Goal: Task Accomplishment & Management: Use online tool/utility

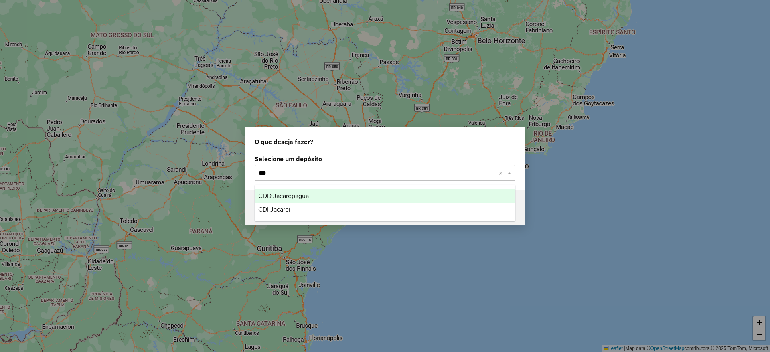
type input "****"
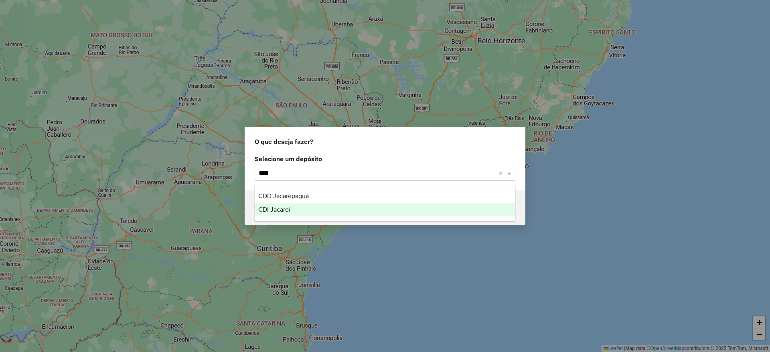
click at [316, 211] on div "CDI Jacareí" at bounding box center [385, 210] width 260 height 14
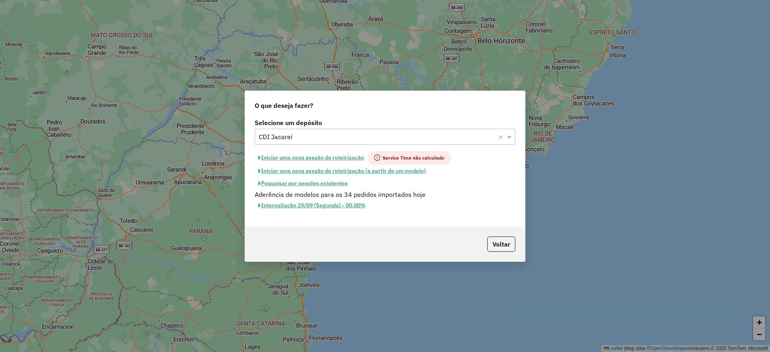
click at [327, 155] on button "Iniciar uma nova sessão de roteirização" at bounding box center [311, 158] width 113 height 14
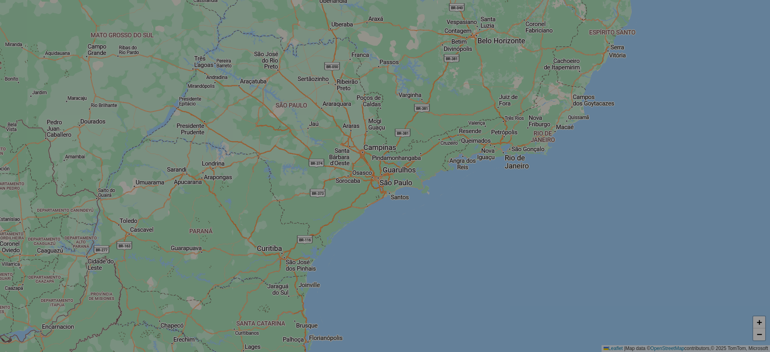
select select "*"
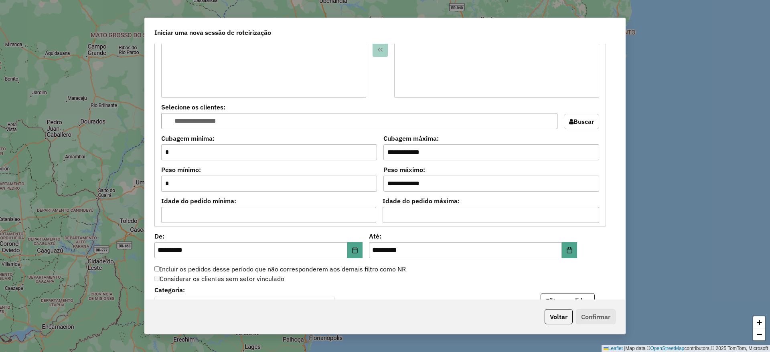
scroll to position [785, 0]
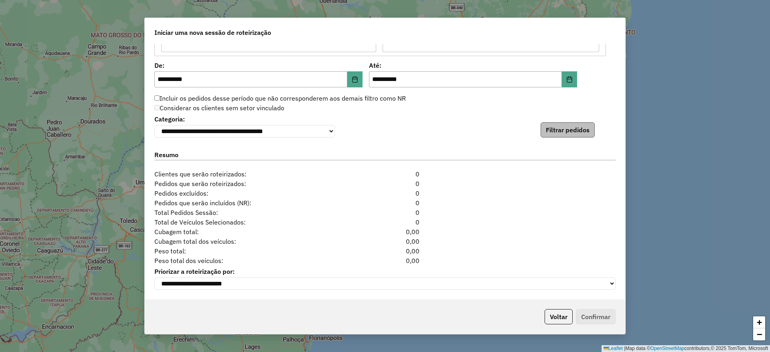
drag, startPoint x: 575, startPoint y: 120, endPoint x: 567, endPoint y: 128, distance: 11.9
click at [567, 128] on div "**********" at bounding box center [384, 125] width 461 height 24
click at [567, 128] on button "Filtrar pedidos" at bounding box center [568, 129] width 54 height 15
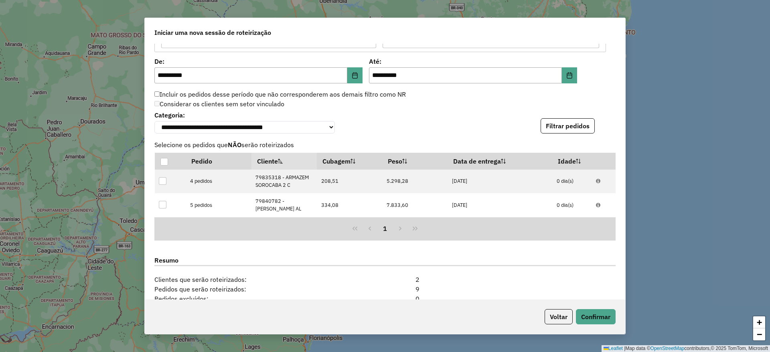
scroll to position [904, 0]
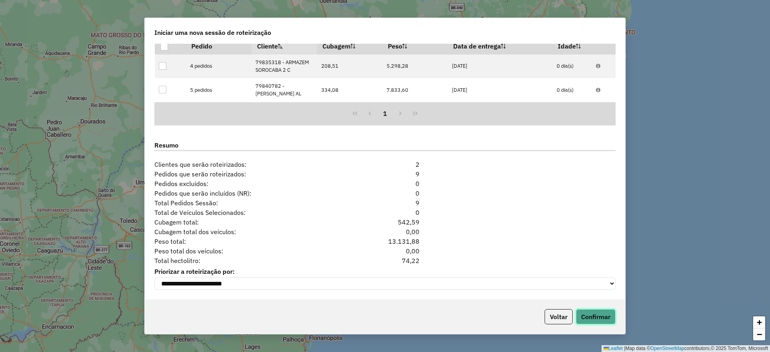
click at [603, 322] on button "Confirmar" at bounding box center [596, 316] width 40 height 15
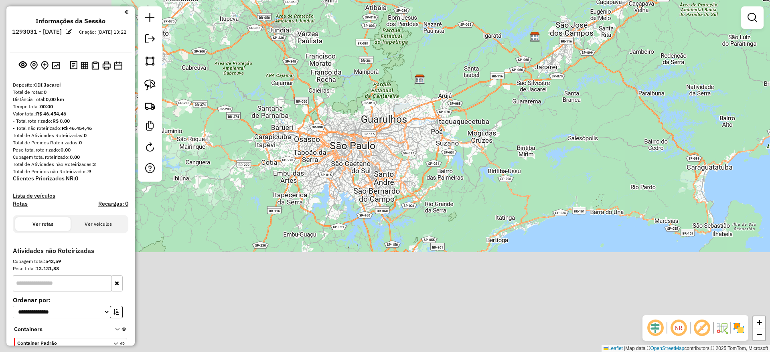
drag, startPoint x: 333, startPoint y: 217, endPoint x: 514, endPoint y: 50, distance: 246.6
click at [514, 50] on div "Janela de atendimento Grade de atendimento Capacidade Transportadoras Veículos …" at bounding box center [385, 176] width 770 height 352
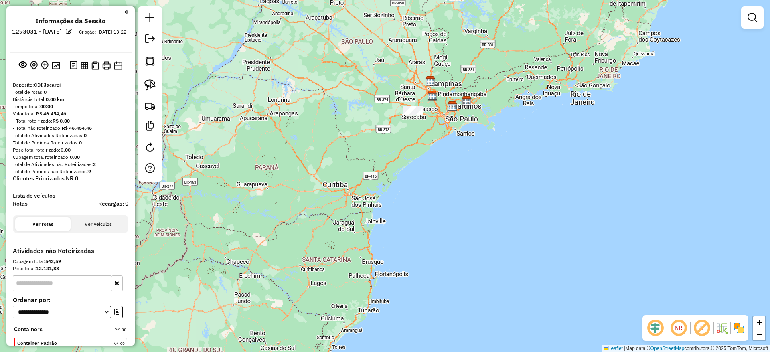
drag, startPoint x: 403, startPoint y: 92, endPoint x: 403, endPoint y: 126, distance: 34.1
click at [403, 126] on div "Janela de atendimento Grade de atendimento Capacidade Transportadoras Veículos …" at bounding box center [385, 176] width 770 height 352
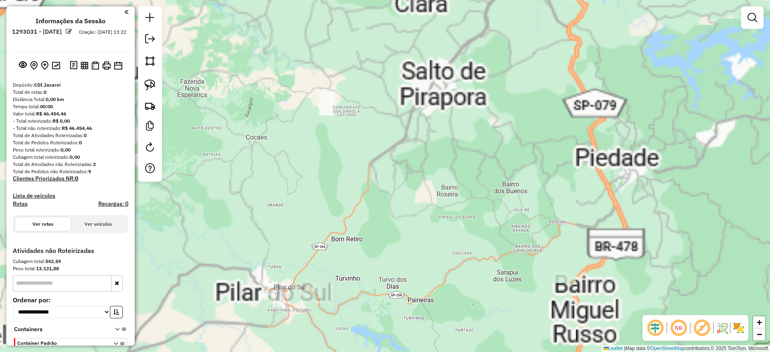
drag, startPoint x: 470, startPoint y: 93, endPoint x: 430, endPoint y: 299, distance: 209.2
click at [430, 299] on div "Janela de atendimento Grade de atendimento Capacidade Transportadoras Veículos …" at bounding box center [385, 176] width 770 height 352
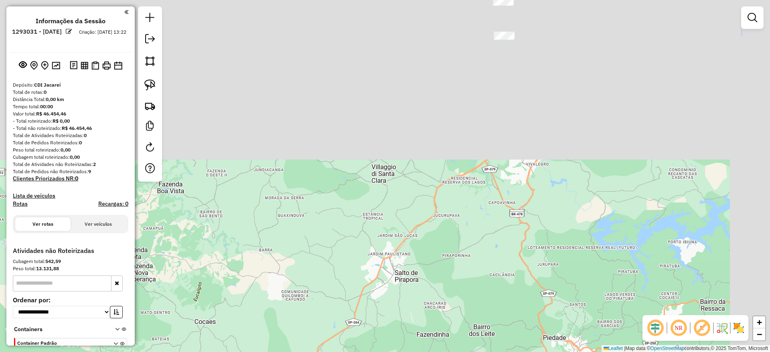
drag, startPoint x: 540, startPoint y: 138, endPoint x: 481, endPoint y: 349, distance: 219.7
click at [481, 349] on div "Janela de atendimento Grade de atendimento Capacidade Transportadoras Veículos …" at bounding box center [385, 176] width 770 height 352
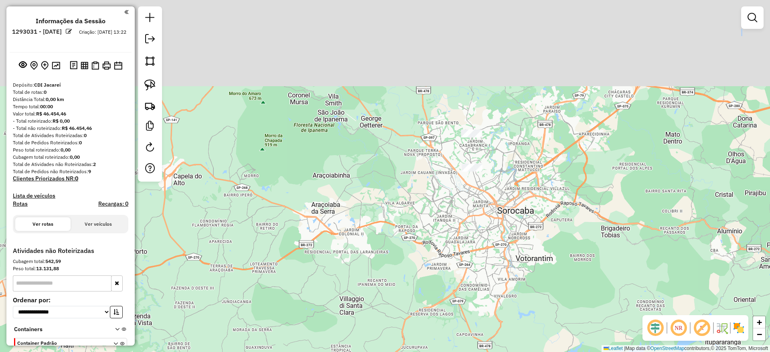
drag, startPoint x: 545, startPoint y: 122, endPoint x: 522, endPoint y: 222, distance: 102.5
click at [522, 222] on div "Janela de atendimento Grade de atendimento Capacidade Transportadoras Veículos …" at bounding box center [385, 176] width 770 height 352
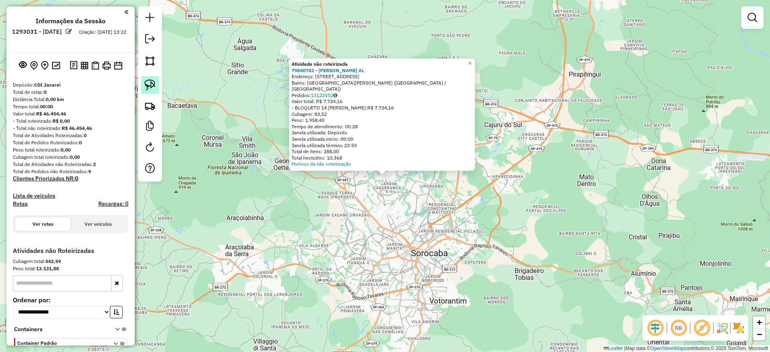
click at [144, 81] on link at bounding box center [150, 85] width 18 height 18
drag, startPoint x: 288, startPoint y: 179, endPoint x: 426, endPoint y: 50, distance: 189.2
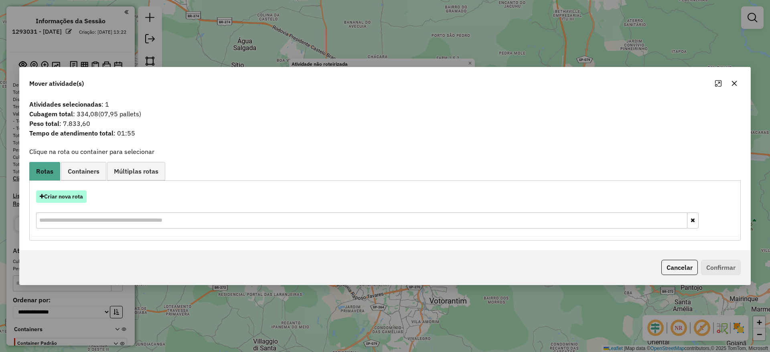
click at [63, 196] on button "Criar nova rota" at bounding box center [61, 196] width 51 height 12
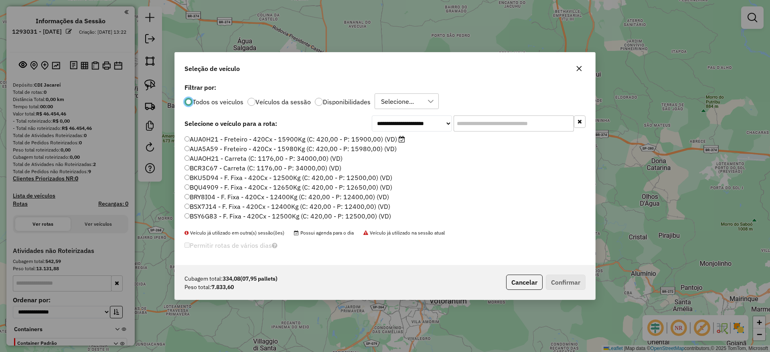
scroll to position [4, 2]
click at [484, 123] on input "text" at bounding box center [514, 123] width 120 height 16
paste input "*******"
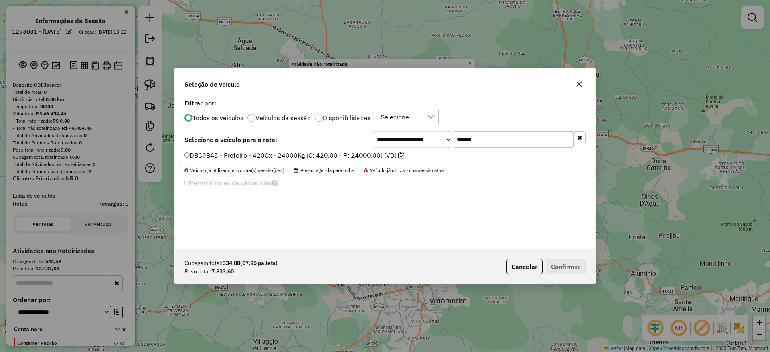
type input "*******"
click at [272, 150] on div "**********" at bounding box center [385, 173] width 420 height 152
click at [260, 153] on label "DBC9B45 - Freteiro - 420Cx - 24000Kg (C: 420,00 - P: 24000,00) (VD)" at bounding box center [294, 155] width 220 height 10
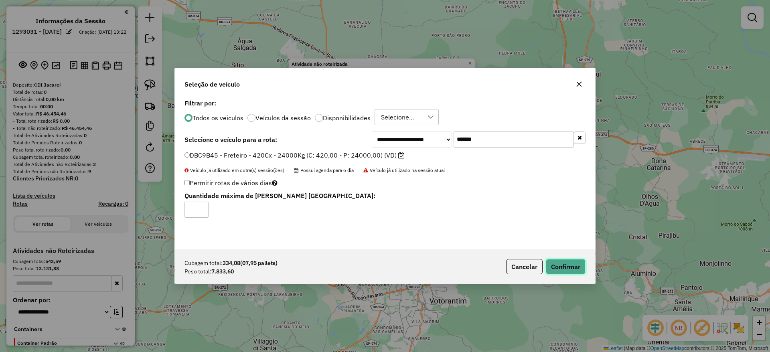
click at [556, 263] on button "Confirmar" at bounding box center [566, 266] width 40 height 15
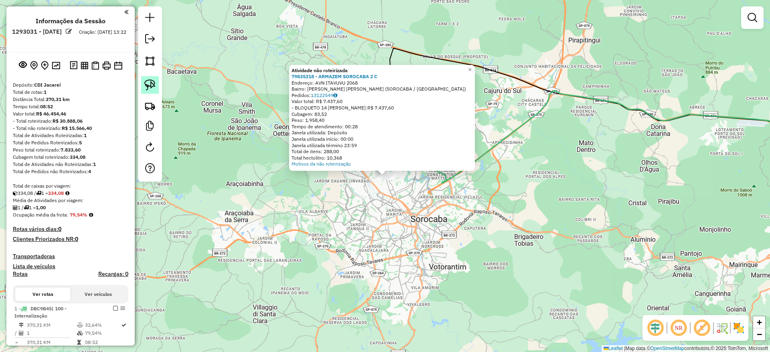
click at [146, 80] on img at bounding box center [149, 84] width 11 height 11
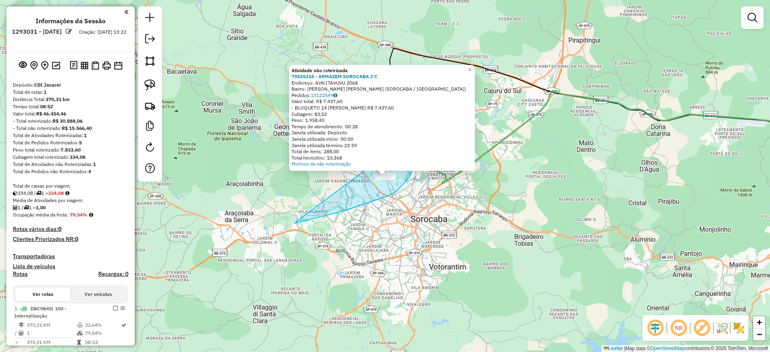
drag, startPoint x: 294, startPoint y: 223, endPoint x: 369, endPoint y: 167, distance: 93.6
click at [369, 167] on div "Atividade não roteirizada 79835318 - ARMAZEM SOROCABA 2 C Endereço: AVN ITAVUVU…" at bounding box center [385, 176] width 770 height 352
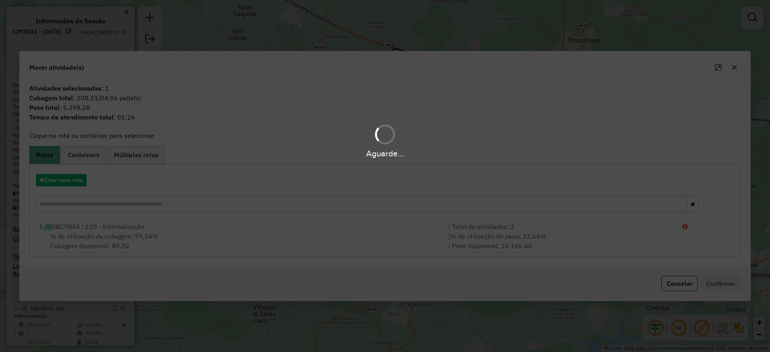
click at [80, 177] on hb-app "Aguarde... Pop-up bloqueado! Seu navegador bloqueou automáticamente a abertura …" at bounding box center [385, 176] width 770 height 352
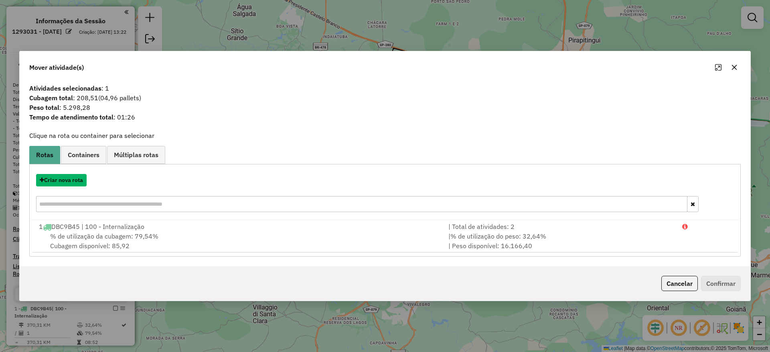
click at [80, 177] on button "Criar nova rota" at bounding box center [61, 180] width 51 height 12
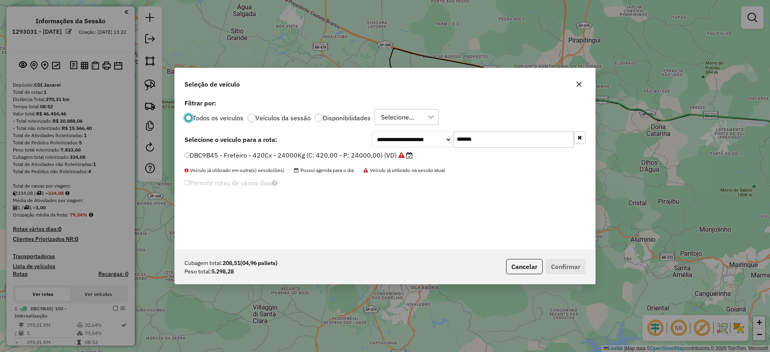
click at [474, 143] on input "*******" at bounding box center [514, 140] width 120 height 16
paste input "text"
click at [474, 143] on input "*******" at bounding box center [514, 140] width 120 height 16
type input "*******"
click at [350, 154] on label "EWU5F57 - Freteiro - 420Cx - 13500Kg (C: 420,00 - P: 13500,00) (VD)" at bounding box center [294, 155] width 221 height 10
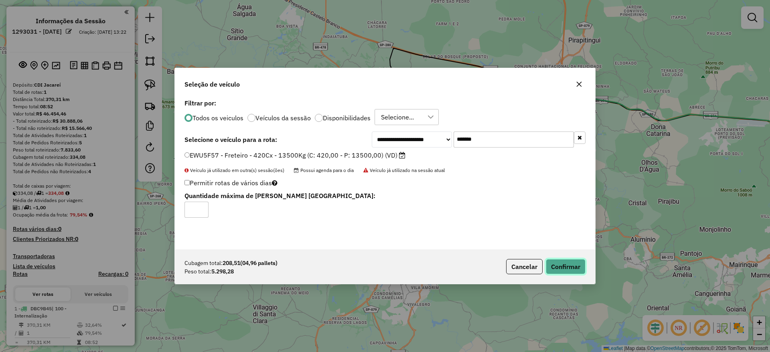
click at [560, 269] on button "Confirmar" at bounding box center [566, 266] width 40 height 15
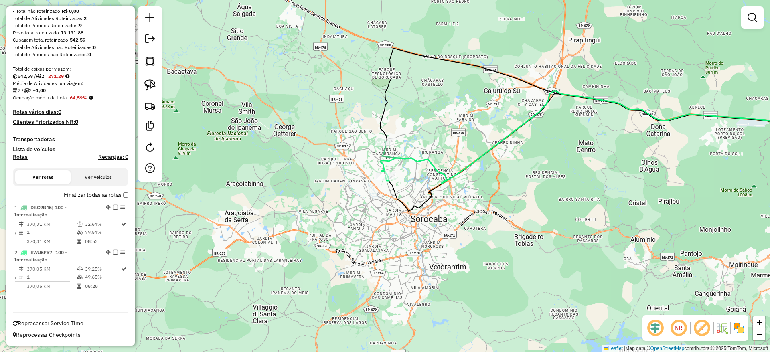
scroll to position [49, 0]
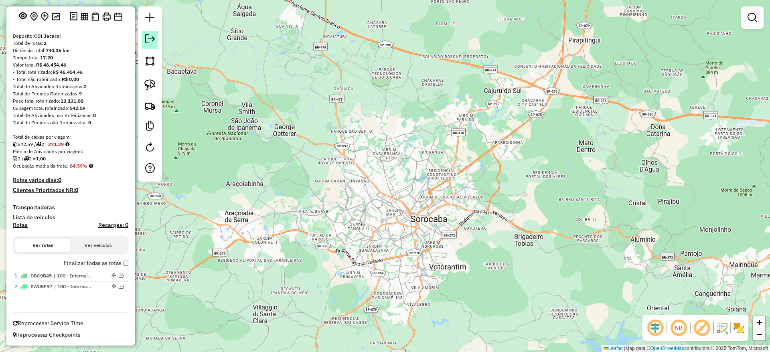
click at [154, 48] on link at bounding box center [150, 40] width 16 height 18
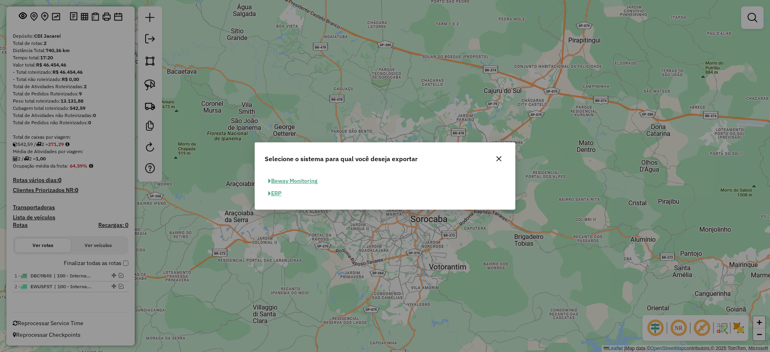
click at [275, 190] on button "ERP" at bounding box center [275, 193] width 20 height 12
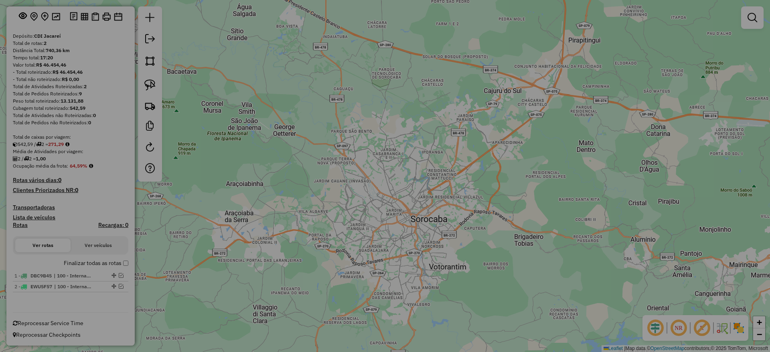
select select "**"
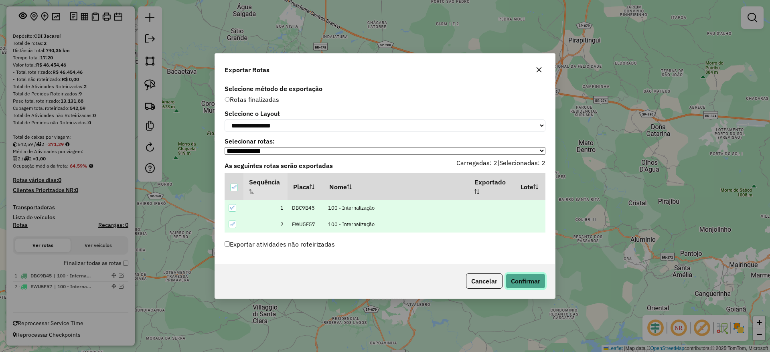
click at [523, 288] on button "Confirmar" at bounding box center [526, 280] width 40 height 15
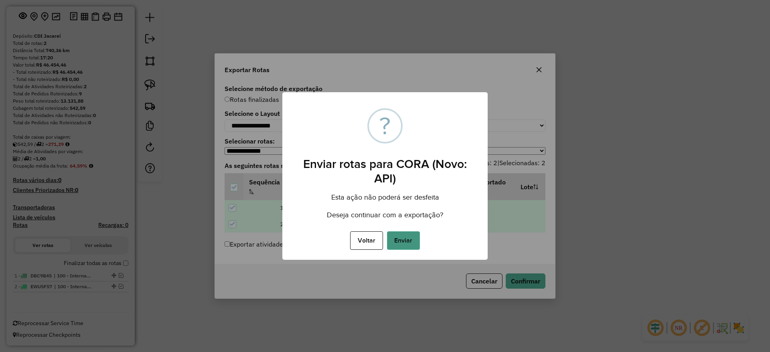
click at [401, 236] on button "Enviar" at bounding box center [403, 240] width 33 height 18
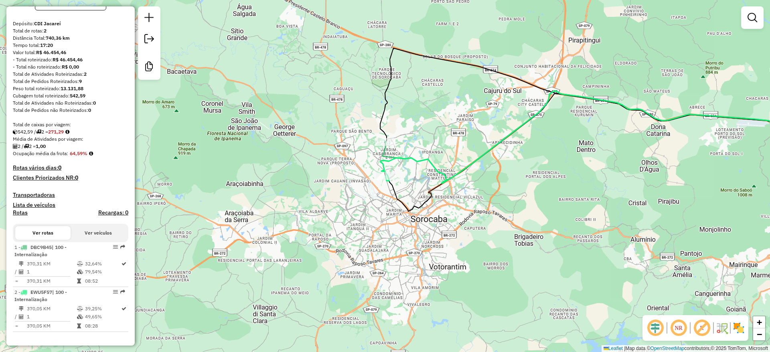
scroll to position [0, 0]
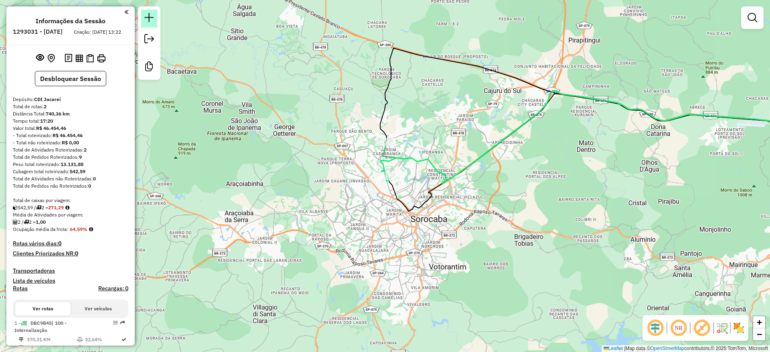
click at [156, 22] on link at bounding box center [149, 19] width 16 height 18
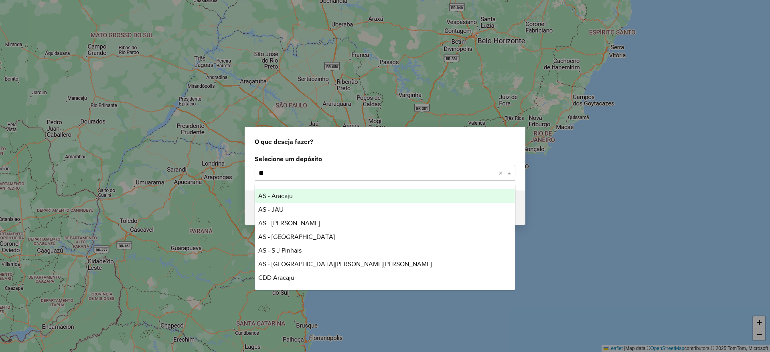
type input "***"
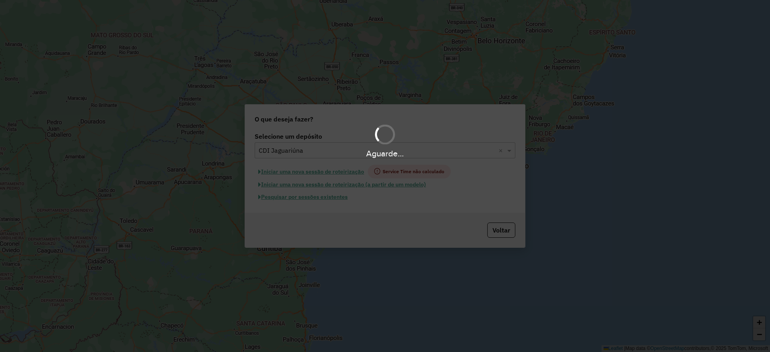
click at [329, 174] on div "Aguarde..." at bounding box center [385, 176] width 770 height 352
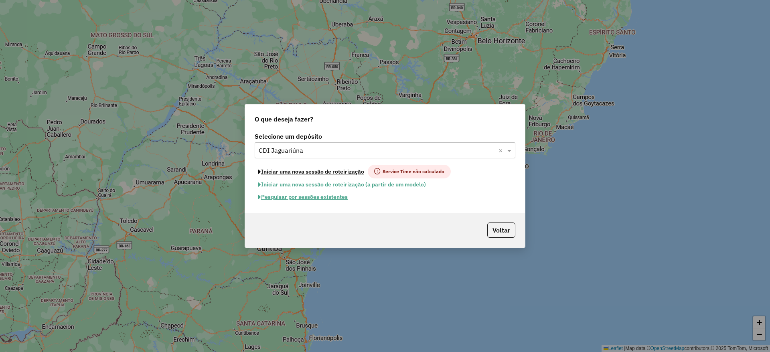
click at [329, 174] on button "Iniciar uma nova sessão de roteirização" at bounding box center [311, 172] width 113 height 14
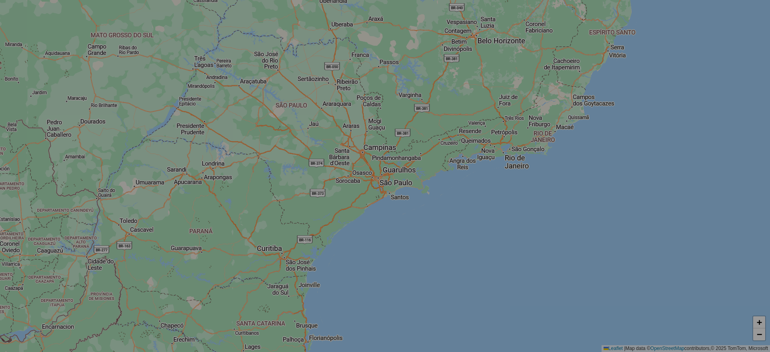
select select "*"
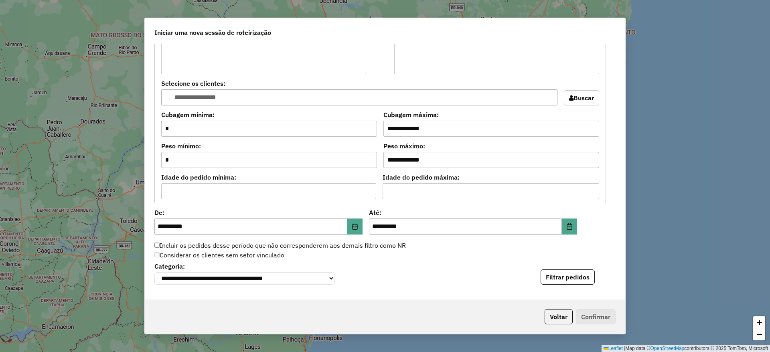
scroll to position [634, 0]
click at [543, 271] on button "Filtrar pedidos" at bounding box center [568, 276] width 54 height 15
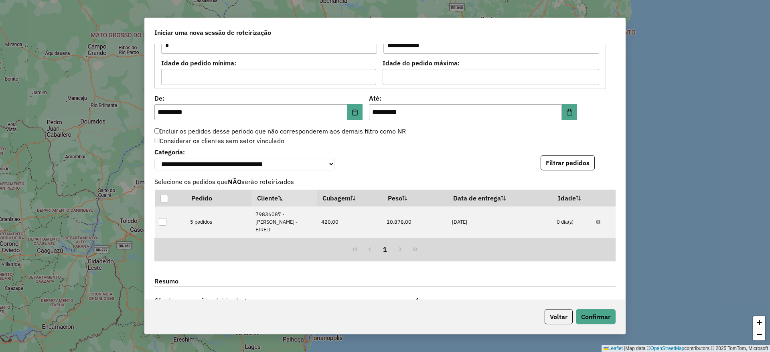
scroll to position [880, 0]
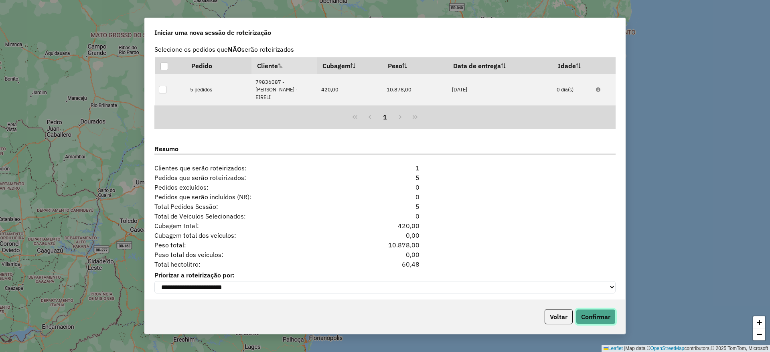
click at [587, 311] on button "Confirmar" at bounding box center [596, 316] width 40 height 15
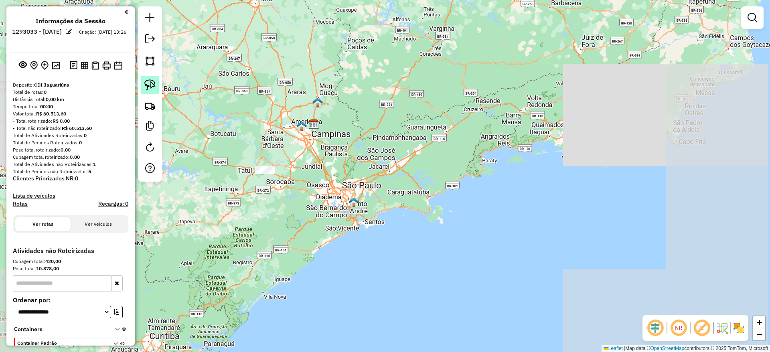
click at [153, 89] on img at bounding box center [149, 84] width 11 height 11
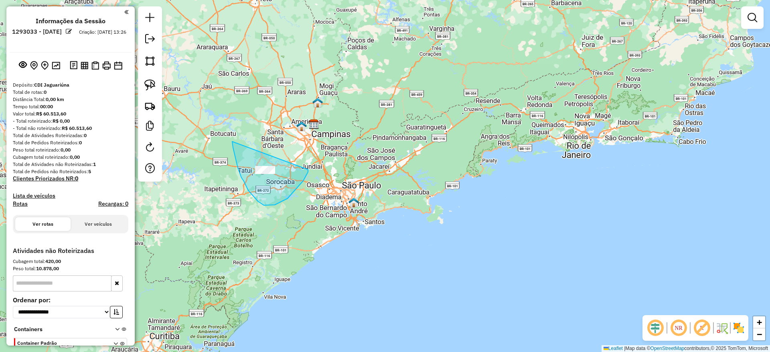
drag, startPoint x: 232, startPoint y: 142, endPoint x: 308, endPoint y: 166, distance: 79.5
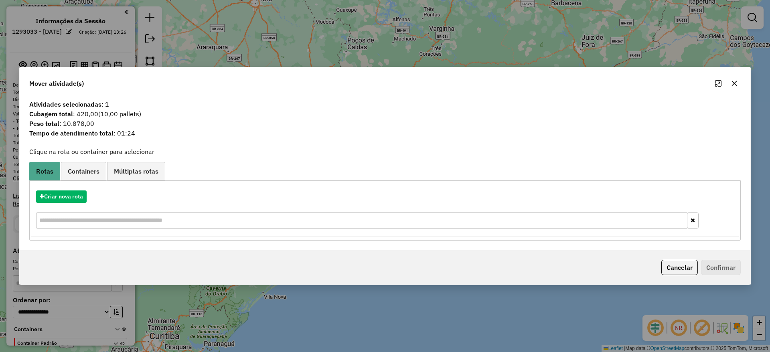
click at [71, 189] on div "Criar nova rota" at bounding box center [384, 210] width 707 height 52
click at [62, 196] on button "Criar nova rota" at bounding box center [61, 196] width 51 height 12
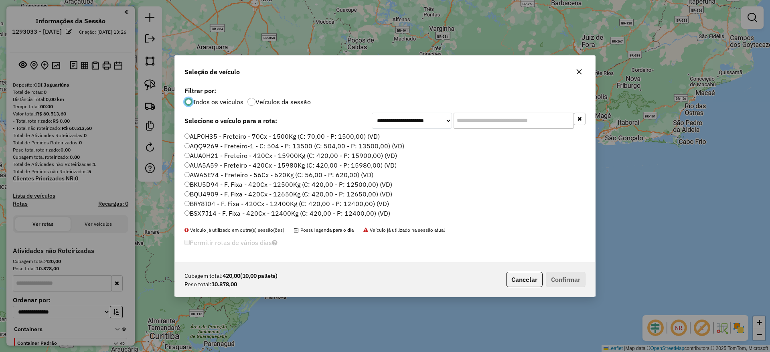
scroll to position [4, 2]
click at [472, 118] on input "text" at bounding box center [514, 121] width 120 height 16
paste input "*******"
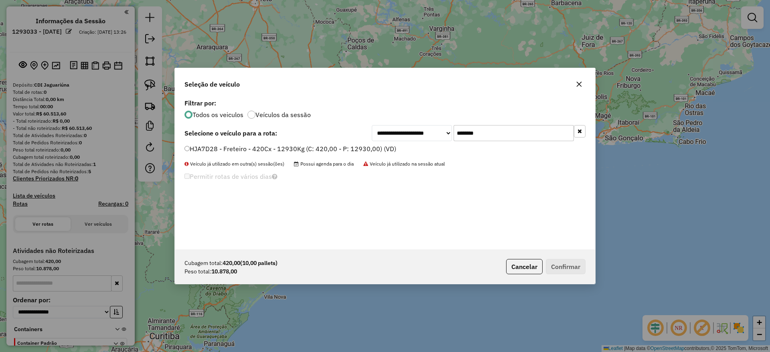
type input "*******"
click at [321, 150] on label "HJA7D28 - Freteiro - 420Cx - 12930Kg (C: 420,00 - P: 12930,00) (VD)" at bounding box center [290, 149] width 212 height 10
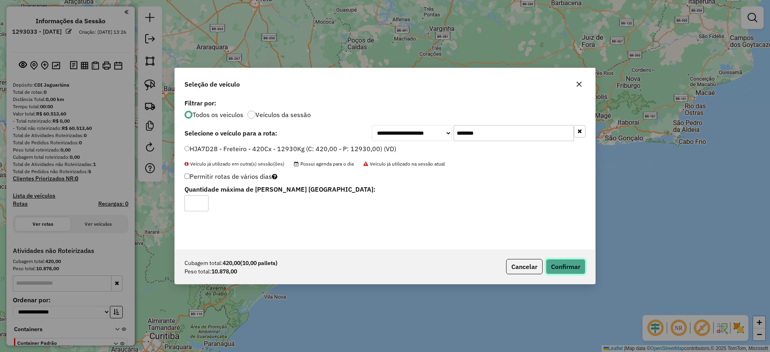
click at [568, 269] on button "Confirmar" at bounding box center [566, 266] width 40 height 15
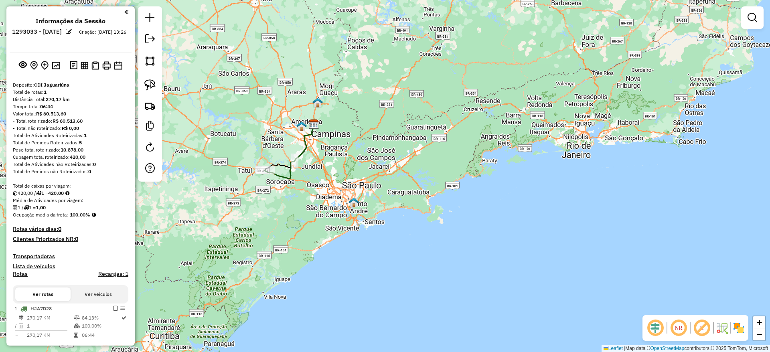
scroll to position [49, 0]
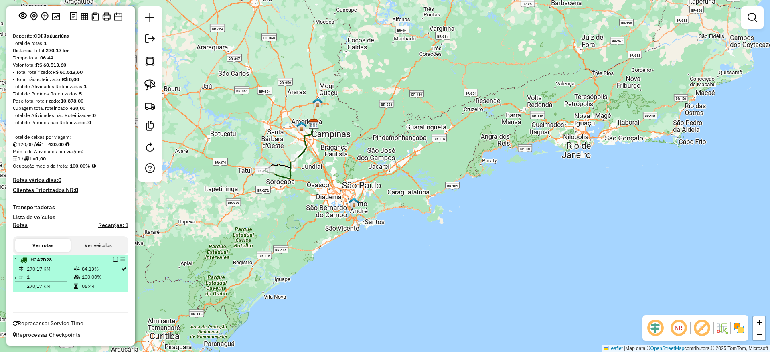
click at [113, 259] on em at bounding box center [115, 259] width 5 height 5
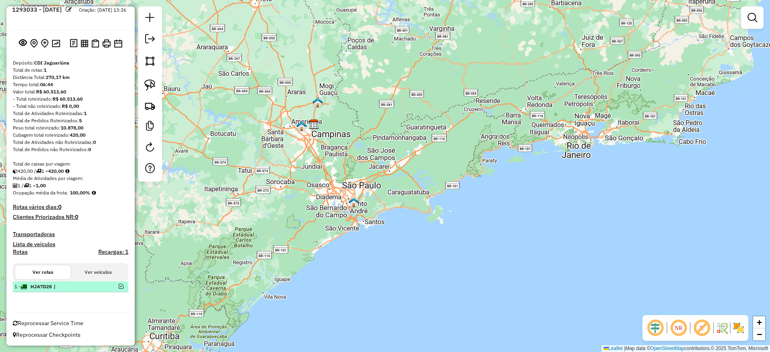
scroll to position [22, 0]
click at [155, 45] on link at bounding box center [150, 40] width 16 height 18
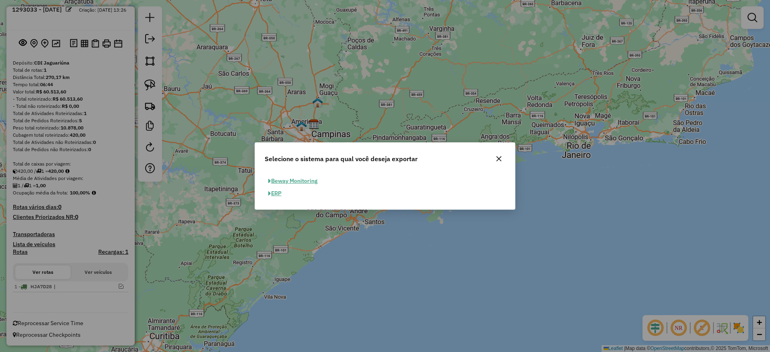
click at [277, 194] on button "ERP" at bounding box center [275, 193] width 20 height 12
select select "**"
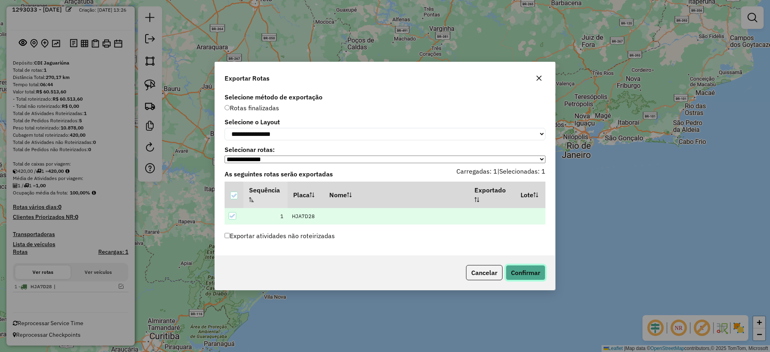
click at [519, 276] on button "Confirmar" at bounding box center [526, 272] width 40 height 15
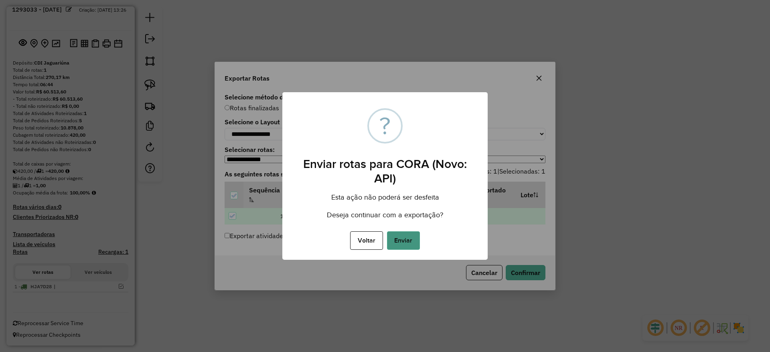
click at [411, 241] on button "Enviar" at bounding box center [403, 240] width 33 height 18
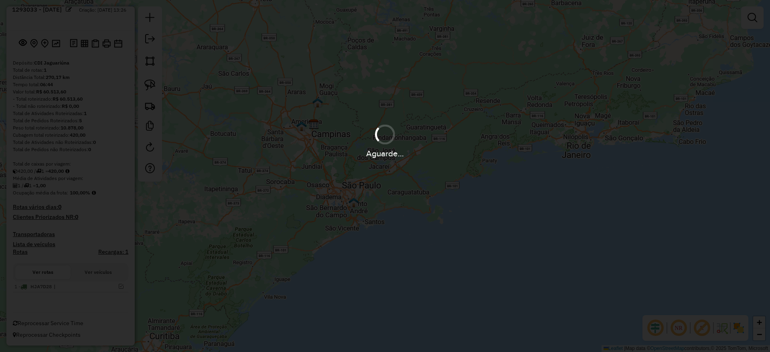
scroll to position [31, 0]
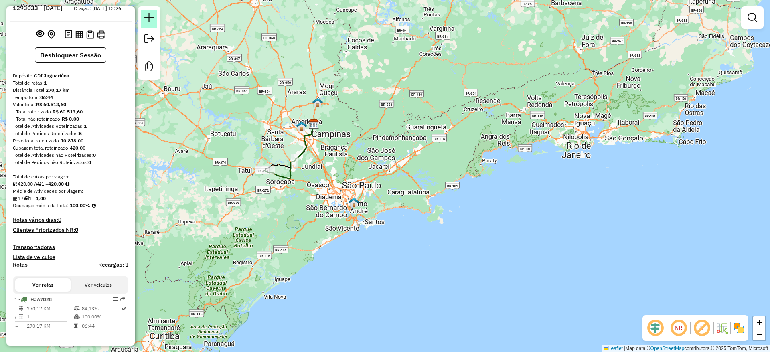
click at [151, 15] on em at bounding box center [149, 18] width 10 height 10
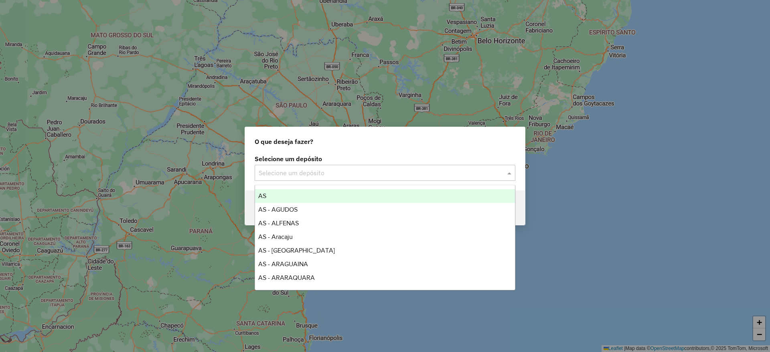
click at [300, 176] on input "text" at bounding box center [377, 173] width 237 height 10
type input "****"
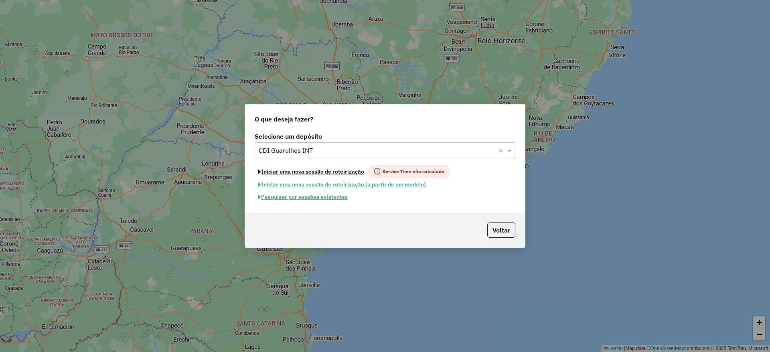
click at [300, 176] on button "Iniciar uma nova sessão de roteirização" at bounding box center [311, 172] width 113 height 14
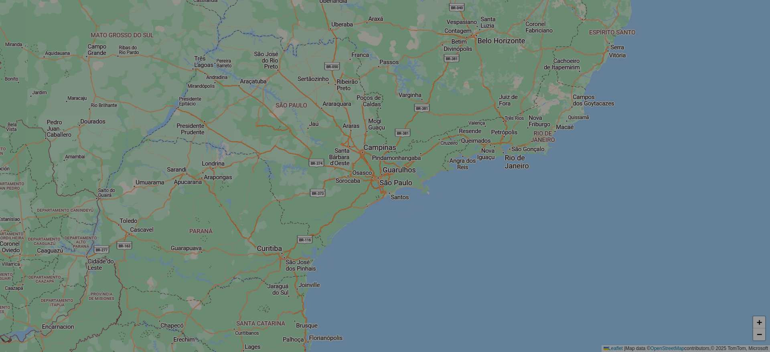
select select "*"
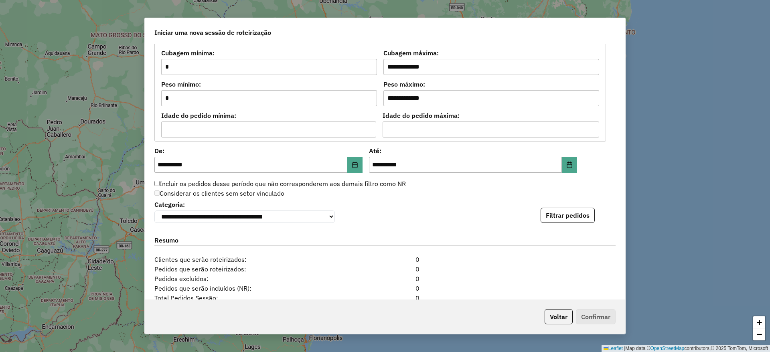
scroll to position [696, 0]
click at [553, 213] on button "Filtrar pedidos" at bounding box center [568, 214] width 54 height 15
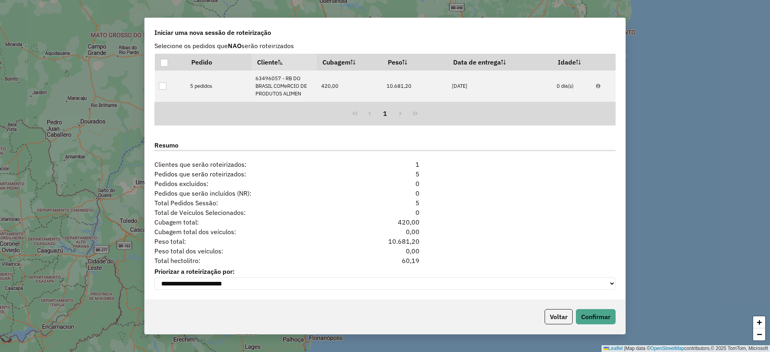
scroll to position [888, 0]
click at [579, 313] on button "Confirmar" at bounding box center [596, 316] width 40 height 15
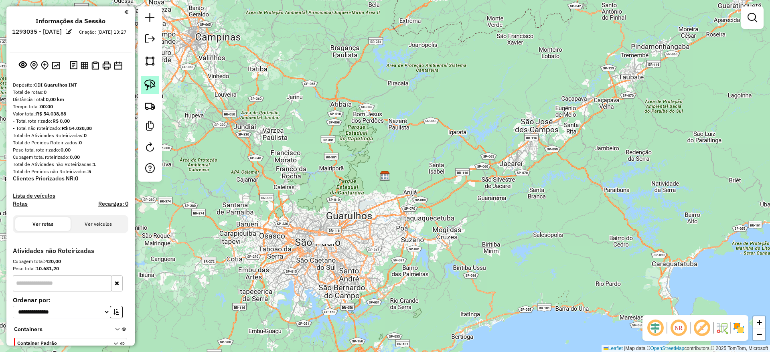
click at [157, 83] on link at bounding box center [150, 85] width 18 height 18
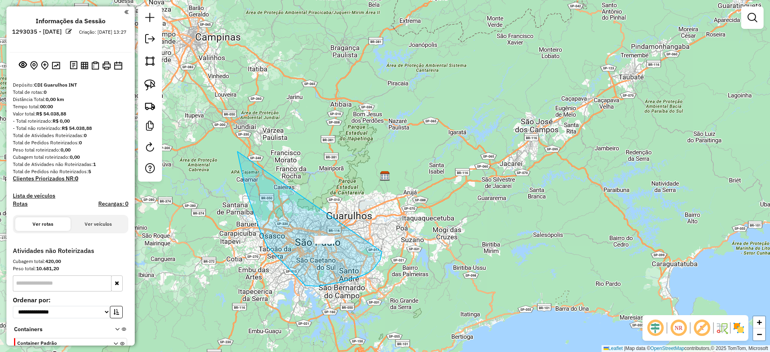
drag, startPoint x: 237, startPoint y: 152, endPoint x: 382, endPoint y: 240, distance: 169.4
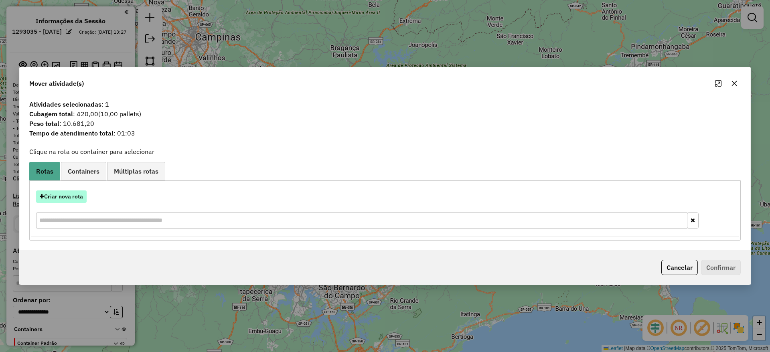
click at [51, 192] on button "Criar nova rota" at bounding box center [61, 196] width 51 height 12
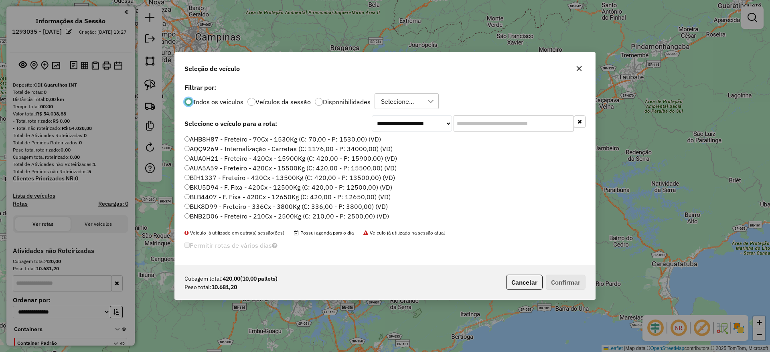
scroll to position [4, 2]
click at [480, 127] on input "text" at bounding box center [514, 123] width 120 height 16
paste input "*******"
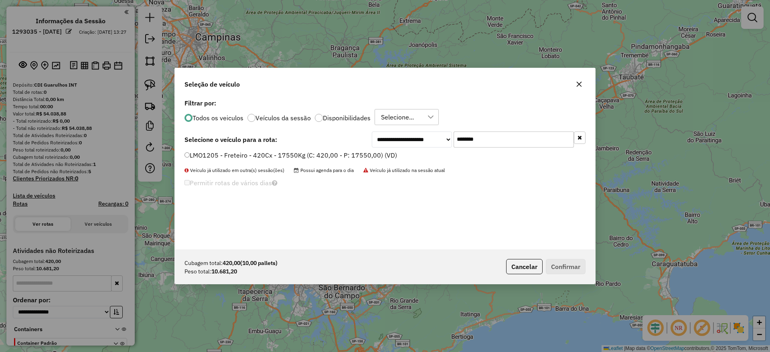
type input "*******"
click at [310, 153] on label "LMO1205 - Freteiro - 420Cx - 17550Kg (C: 420,00 - P: 17550,00) (VD)" at bounding box center [290, 155] width 213 height 10
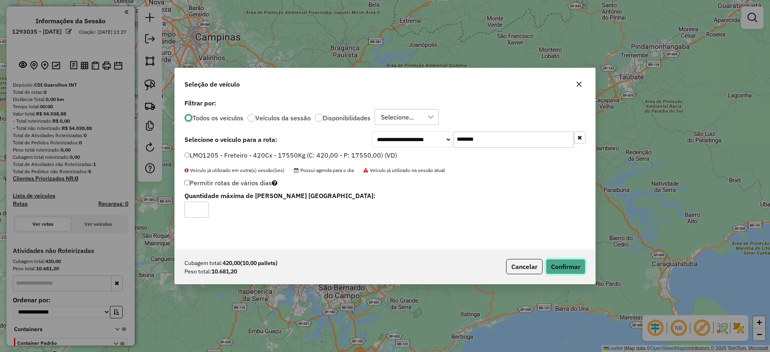
click at [571, 261] on button "Confirmar" at bounding box center [566, 266] width 40 height 15
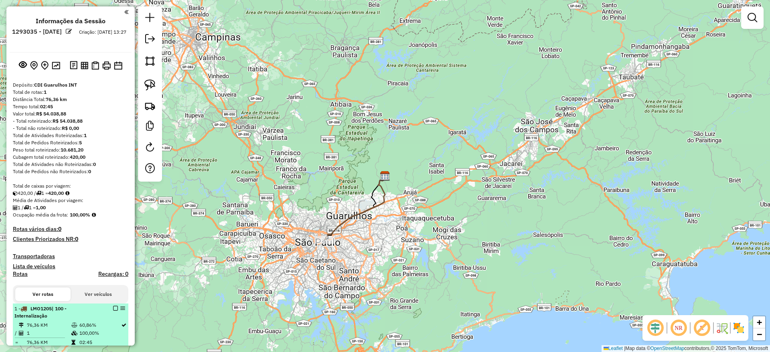
click at [113, 308] on em at bounding box center [115, 308] width 5 height 5
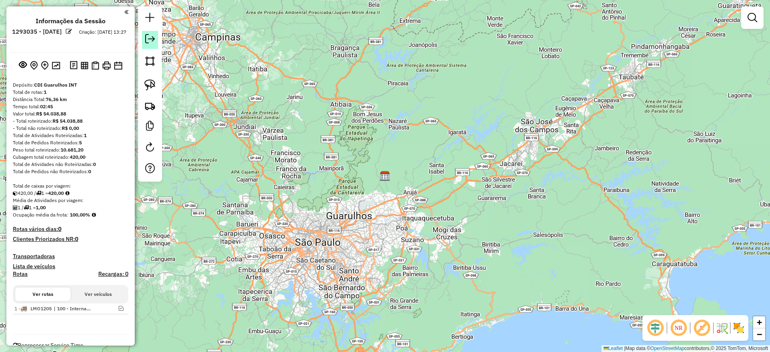
click at [155, 36] on link at bounding box center [150, 40] width 16 height 18
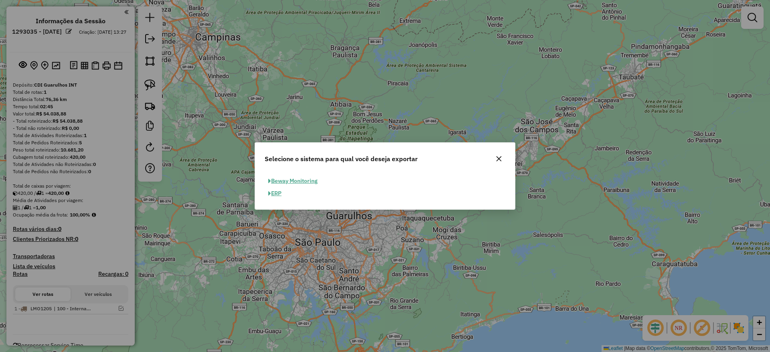
click at [279, 191] on button "ERP" at bounding box center [275, 193] width 20 height 12
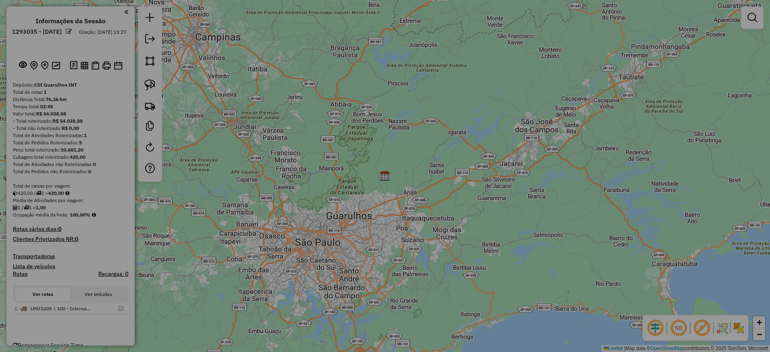
select select "**"
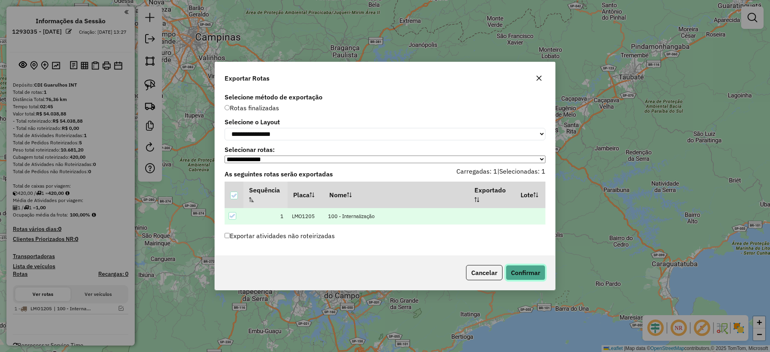
click at [528, 268] on button "Confirmar" at bounding box center [526, 272] width 40 height 15
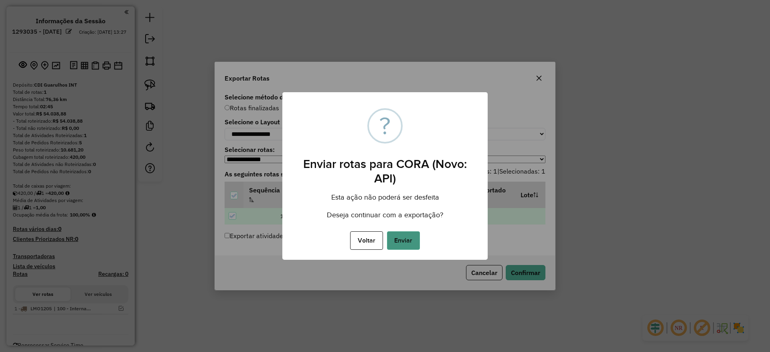
click at [415, 244] on button "Enviar" at bounding box center [403, 240] width 33 height 18
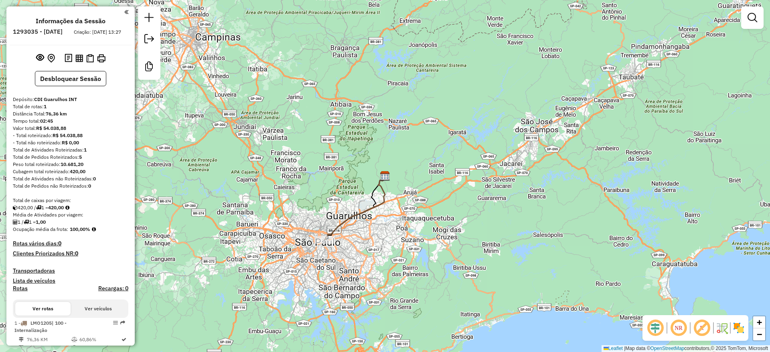
scroll to position [38, 0]
